Goal: Task Accomplishment & Management: Manage account settings

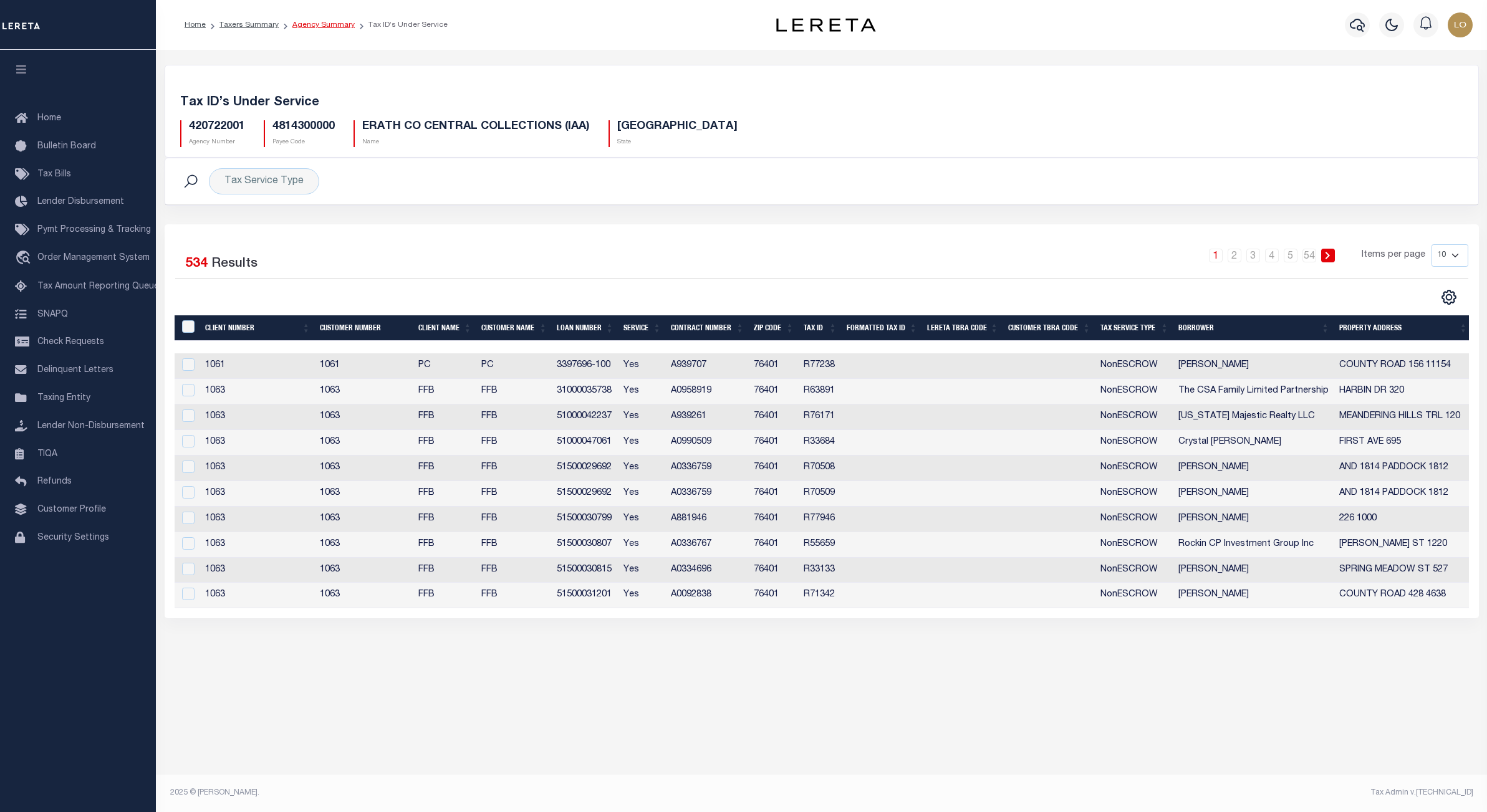
click at [324, 23] on link "Agency Summary" at bounding box center [324, 24] width 63 height 7
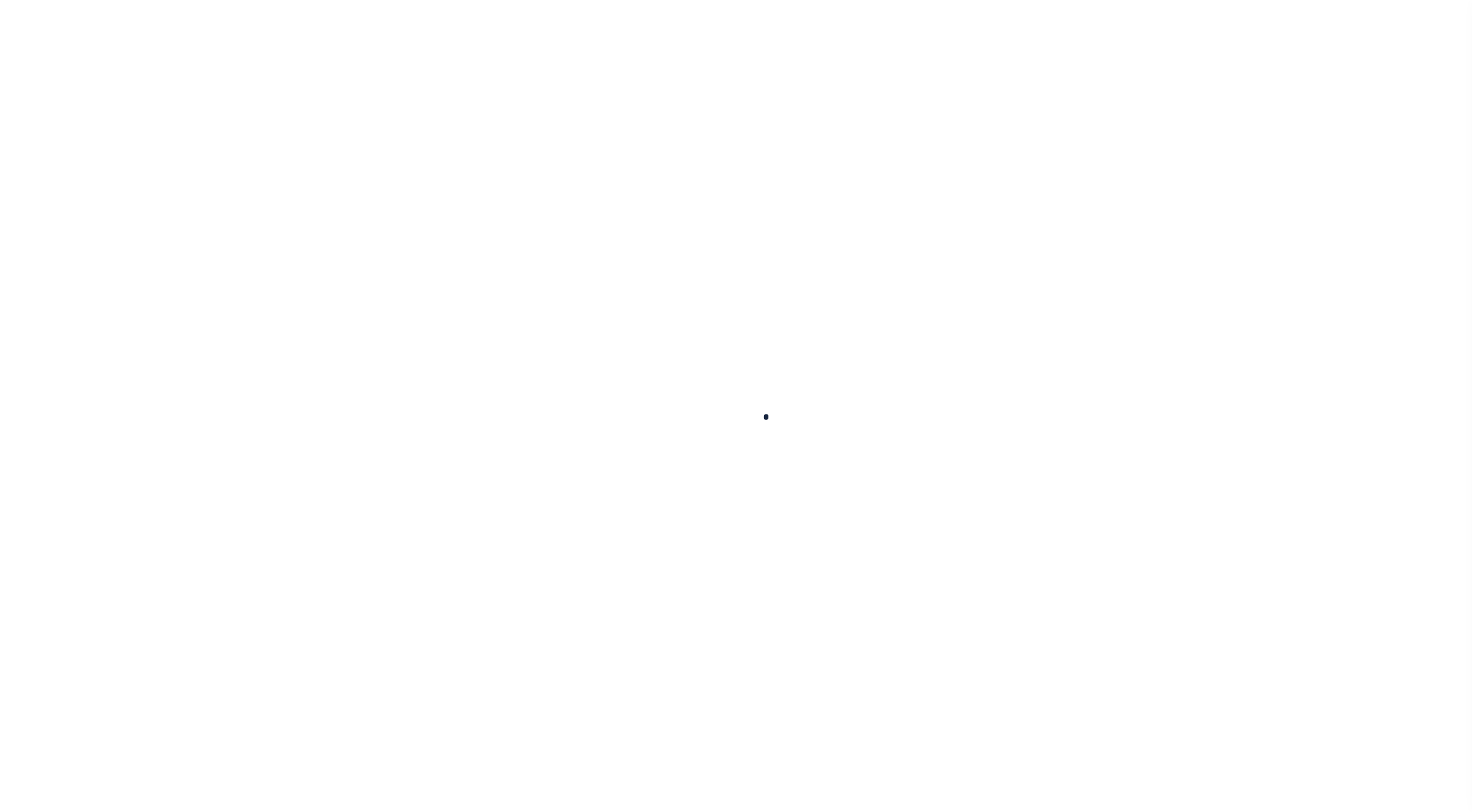
select select
checkbox input "false"
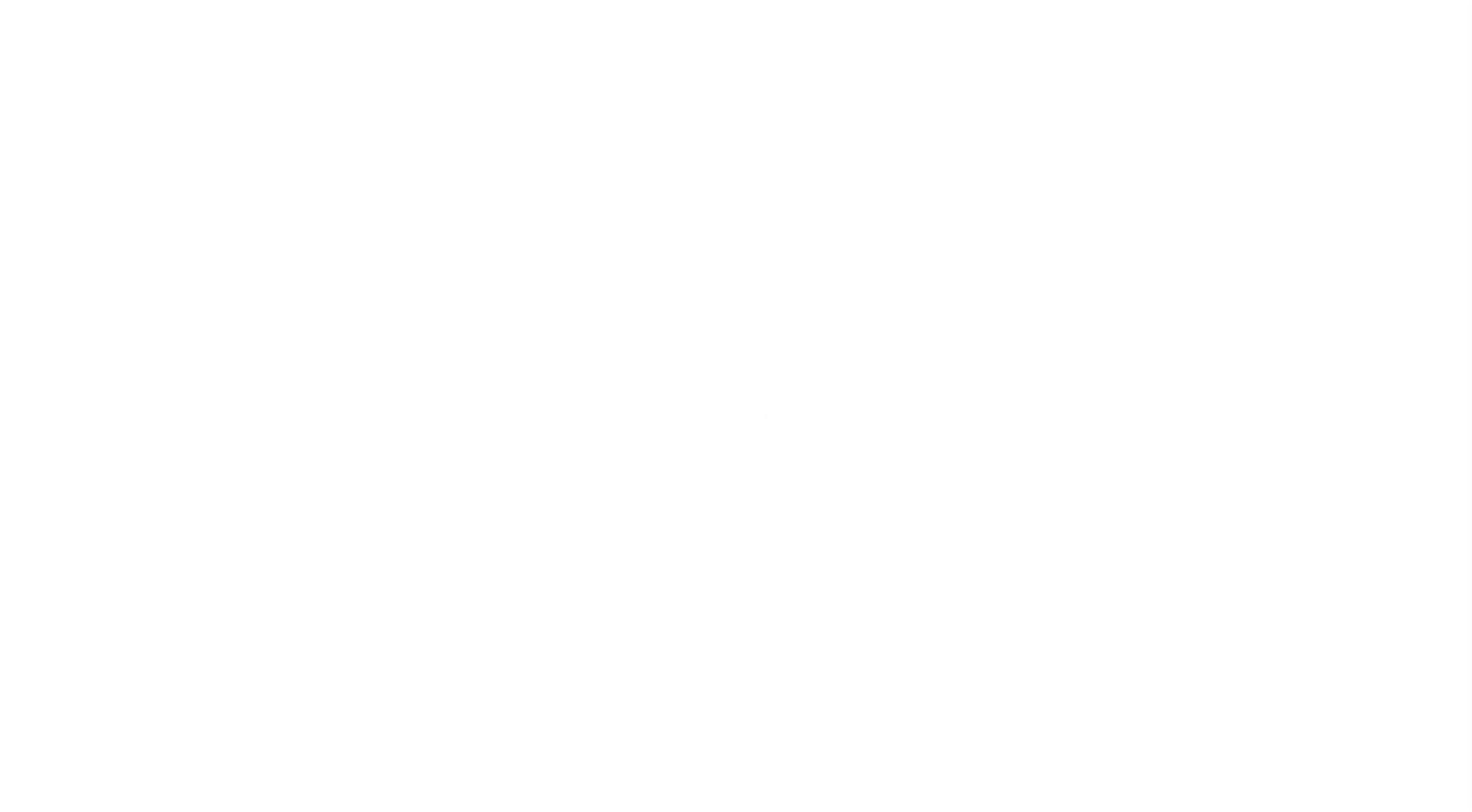
checkbox input "false"
type input "4814300000"
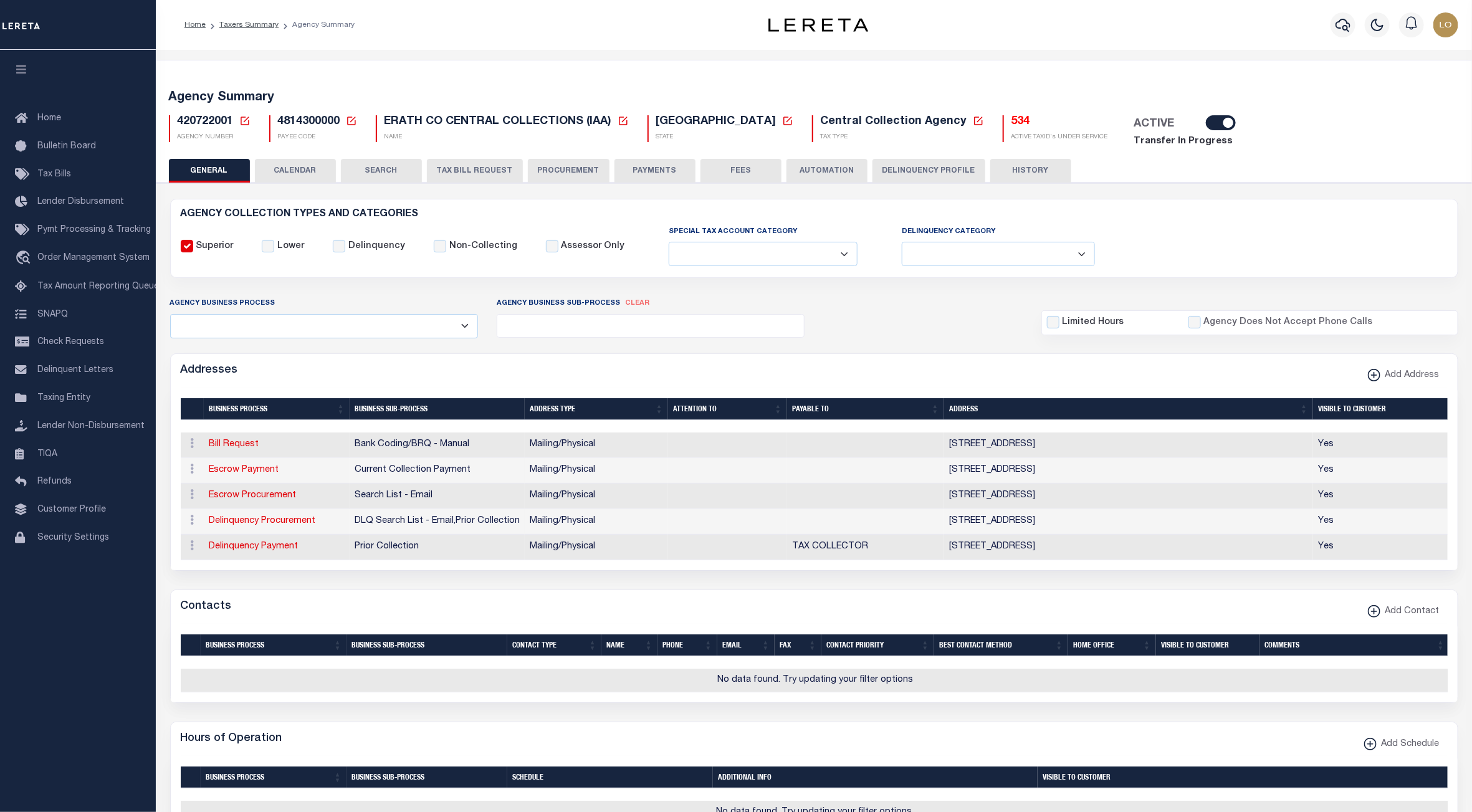
click at [632, 167] on button "PAYMENTS" at bounding box center [655, 171] width 81 height 24
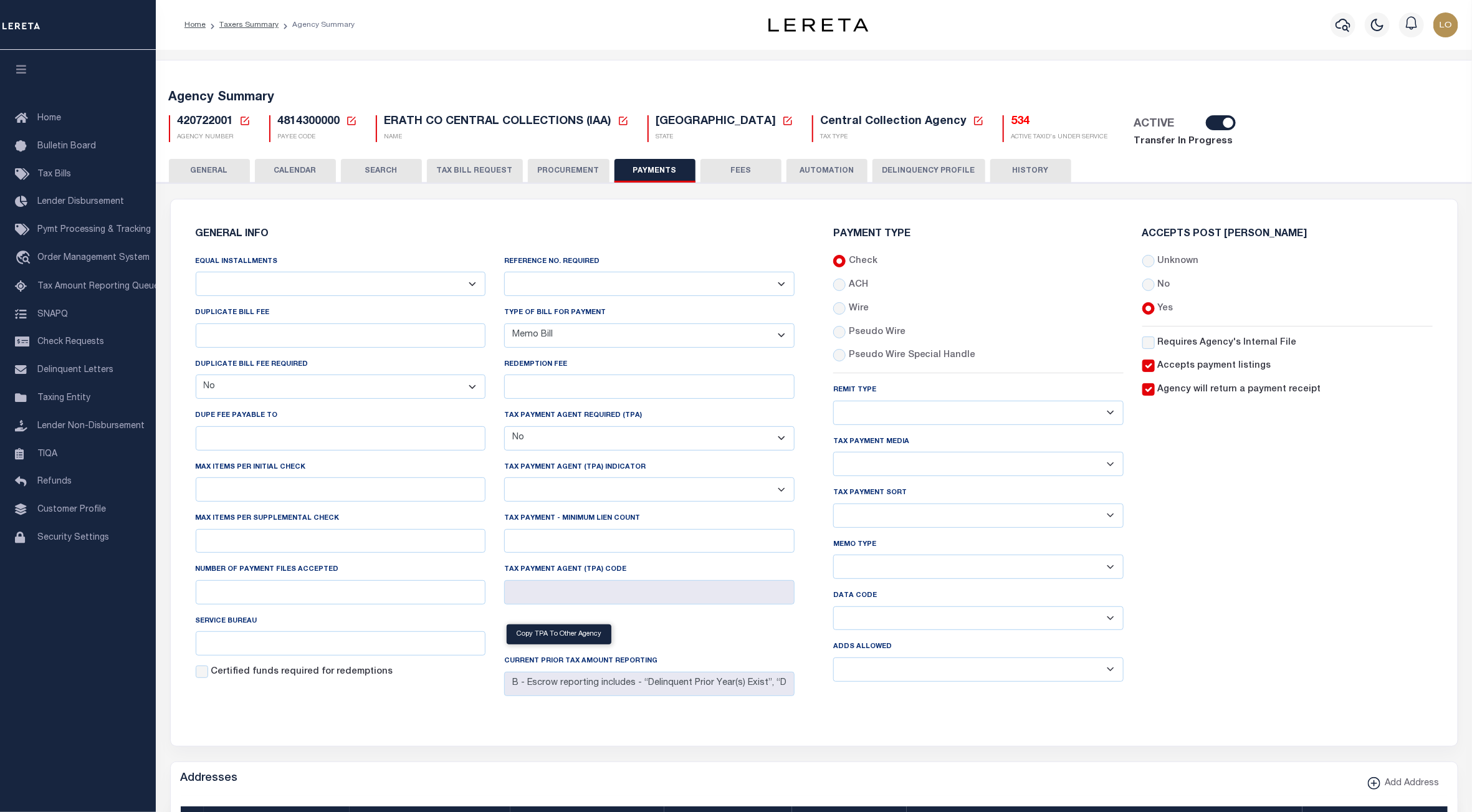
click at [289, 119] on span "4814300000" at bounding box center [309, 122] width 63 height 11
copy h5 "4814300000"
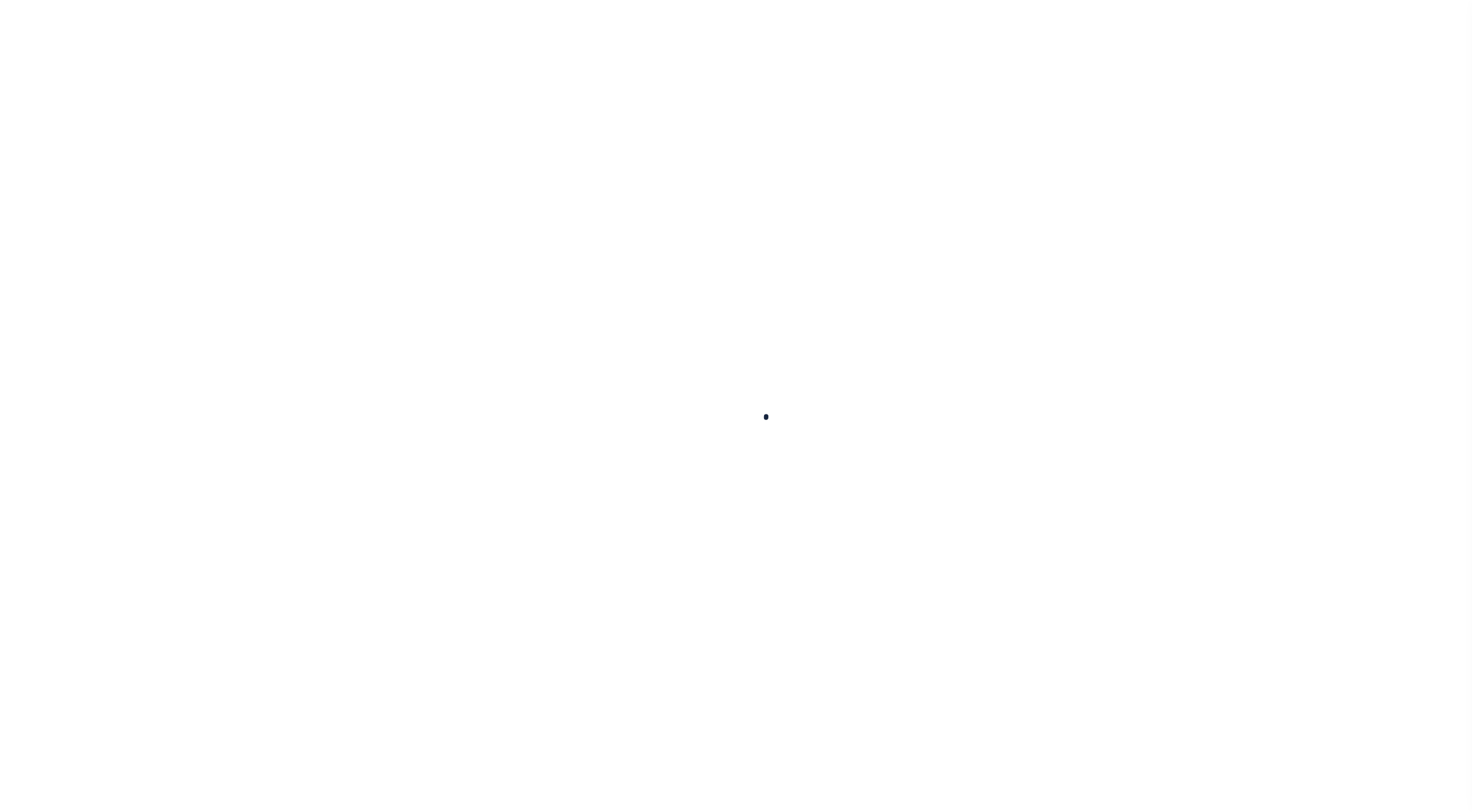
select select
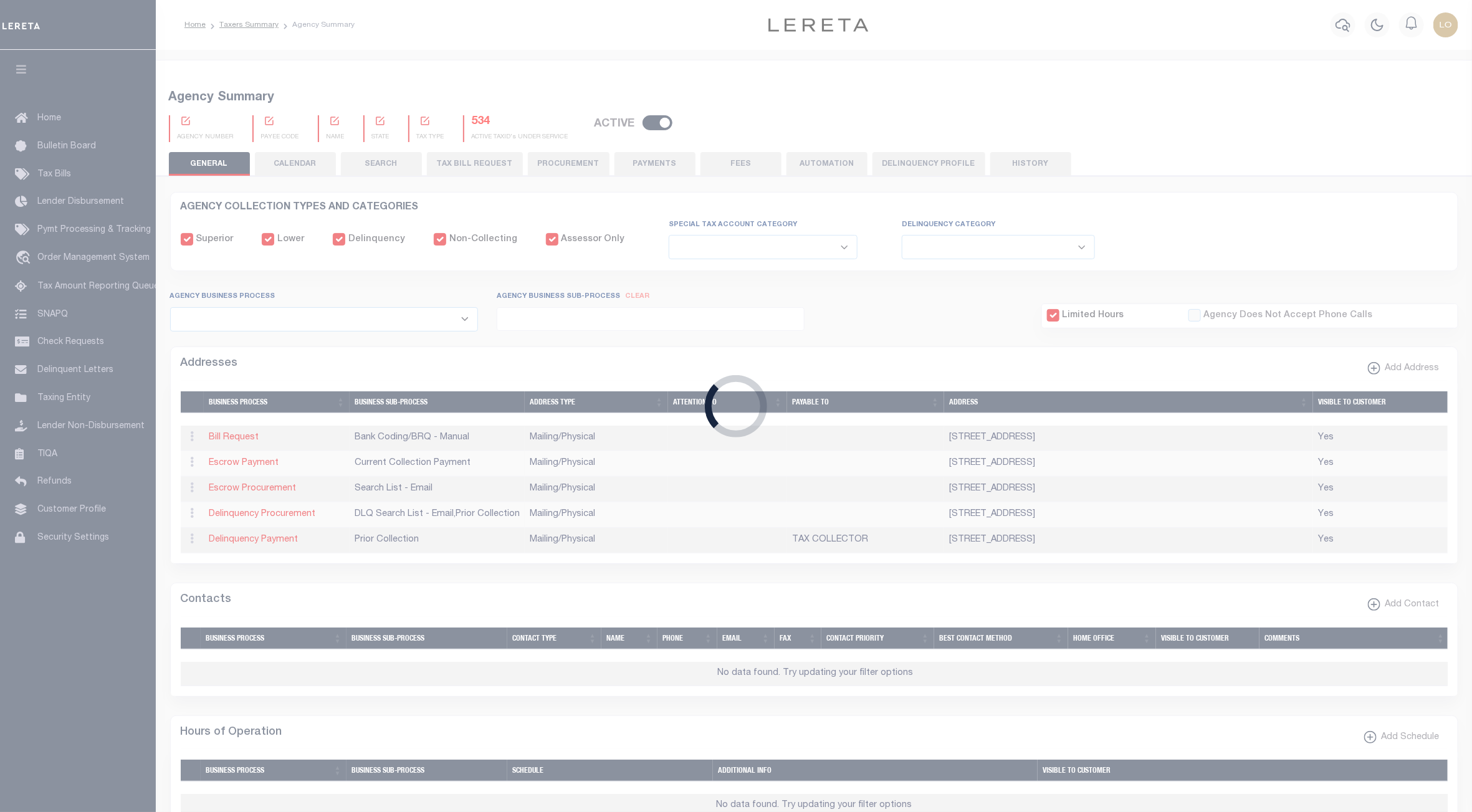
click at [443, 25] on div "Loading..." at bounding box center [736, 406] width 1472 height 812
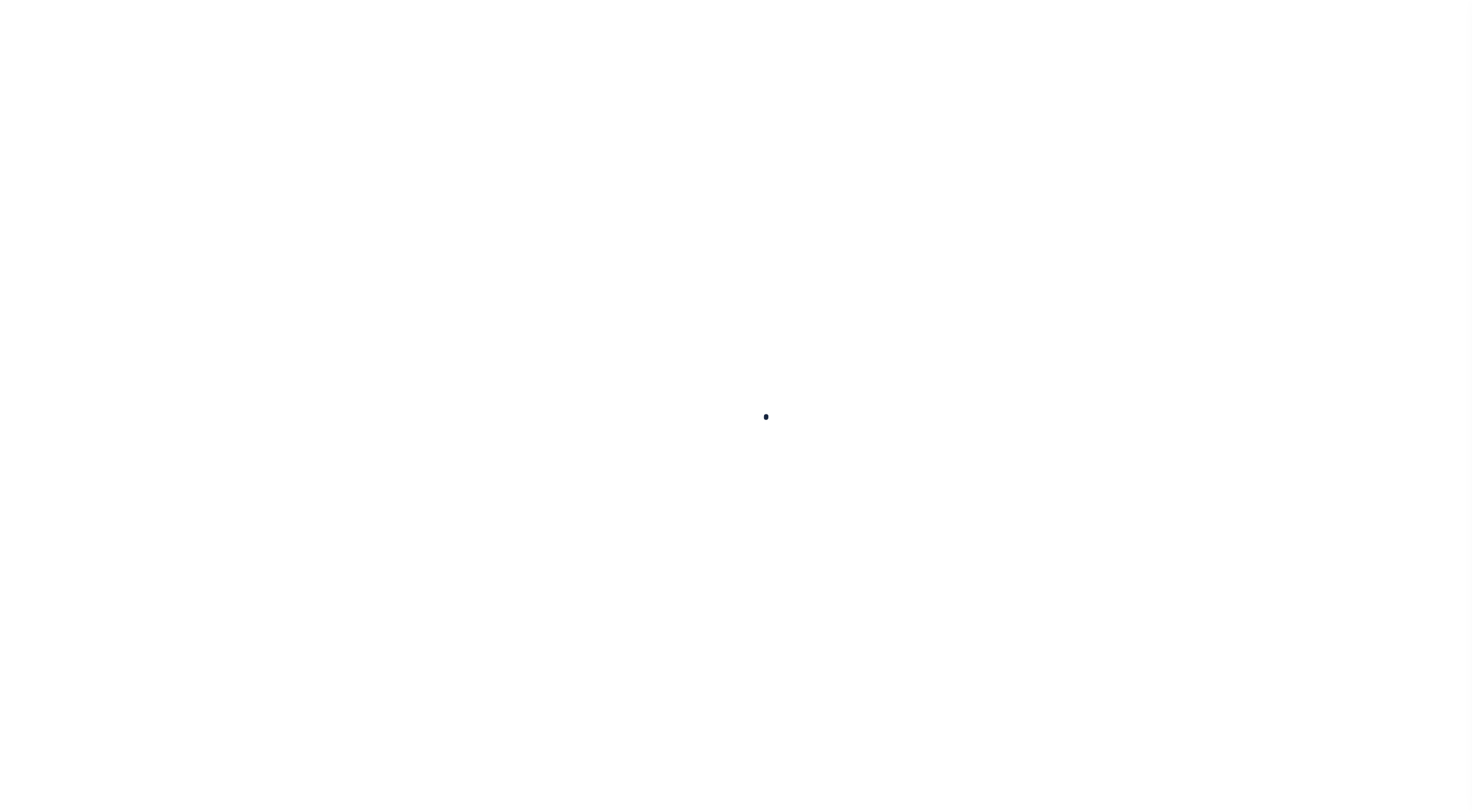
select select
